Goal: Register for event/course

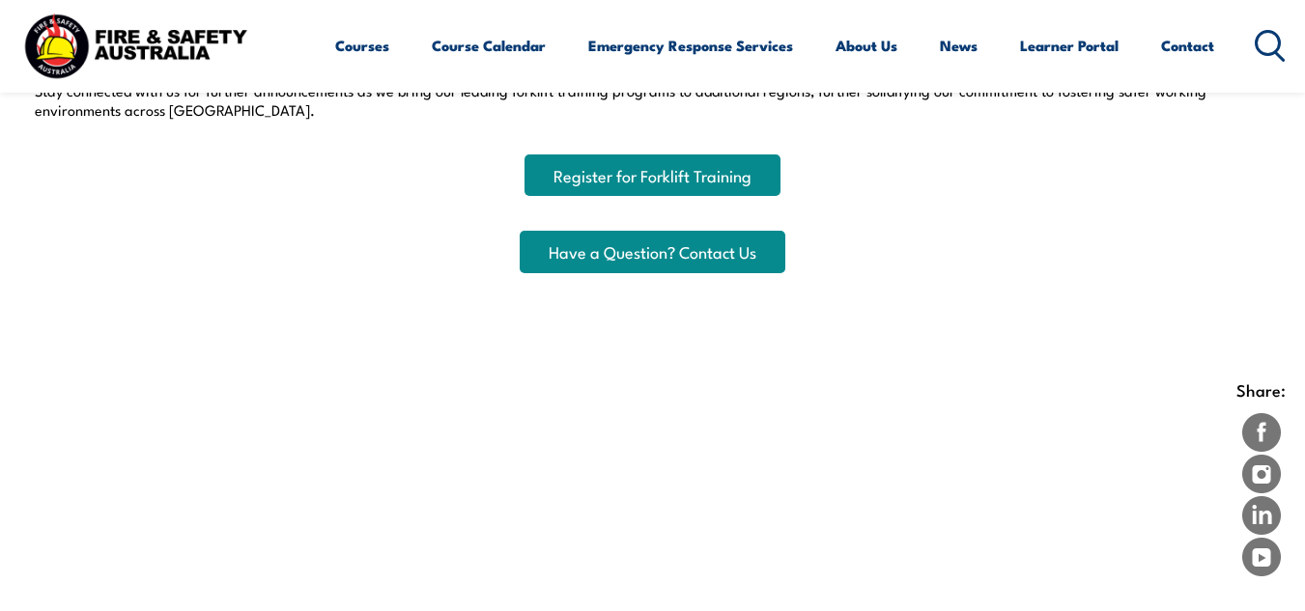
scroll to position [1121, 0]
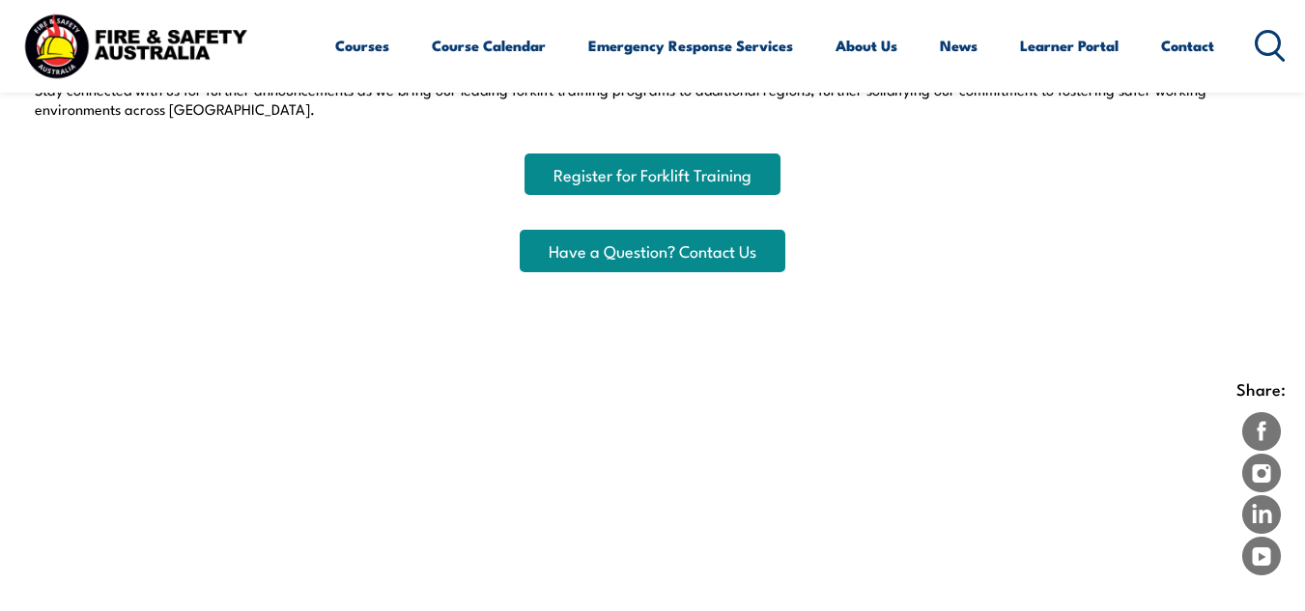
click at [581, 169] on link "Register for Forklift Training" at bounding box center [652, 175] width 256 height 42
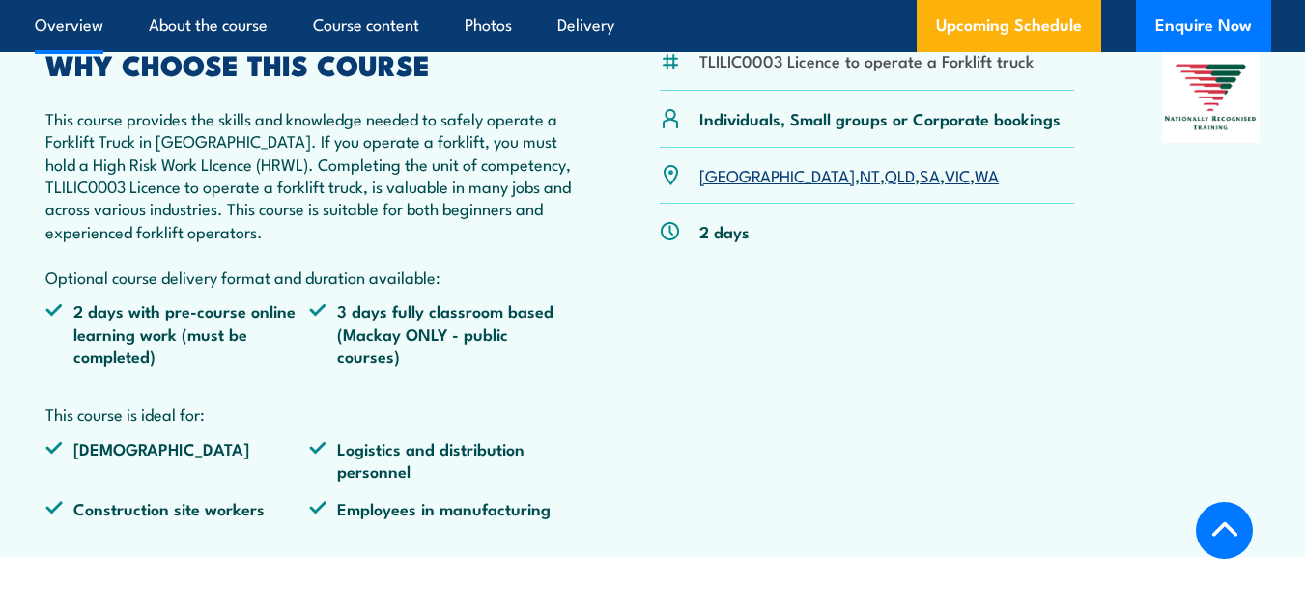
scroll to position [486, 0]
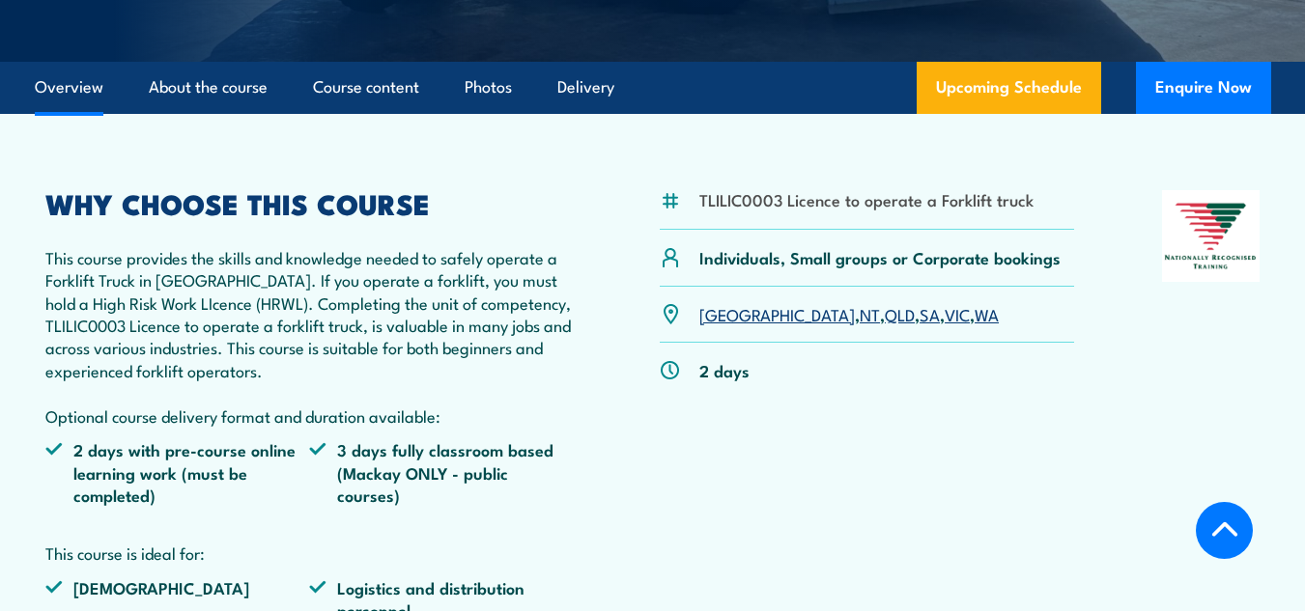
click at [859, 320] on link "NT" at bounding box center [869, 313] width 20 height 23
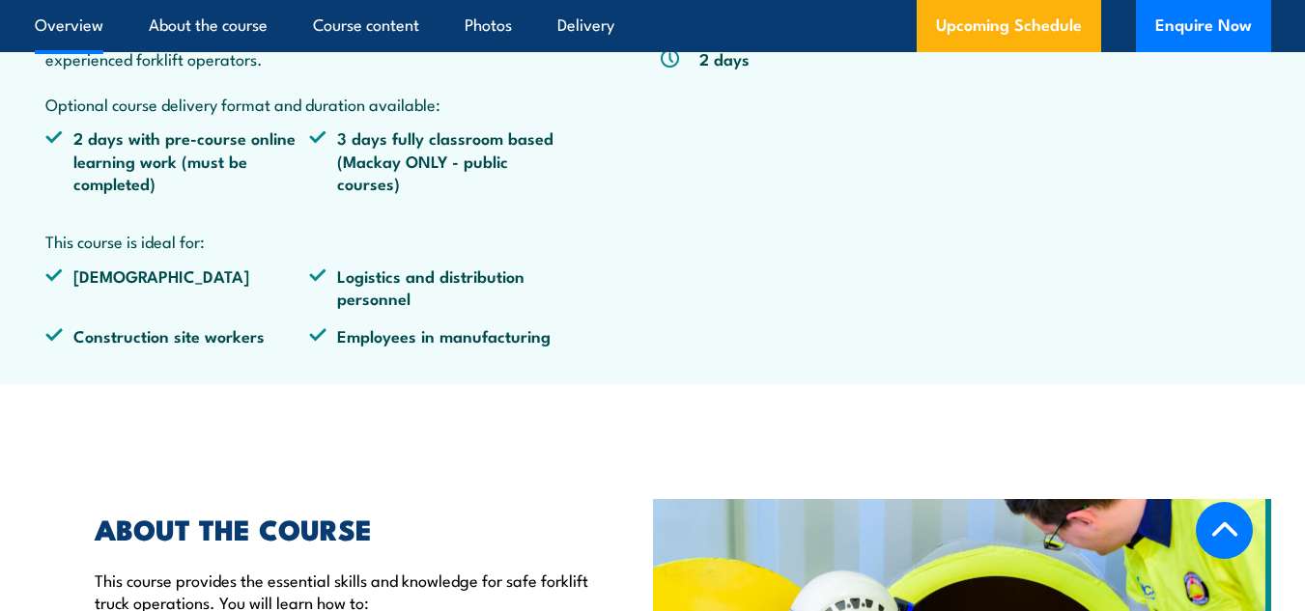
scroll to position [797, 0]
